Goal: Task Accomplishment & Management: Use online tool/utility

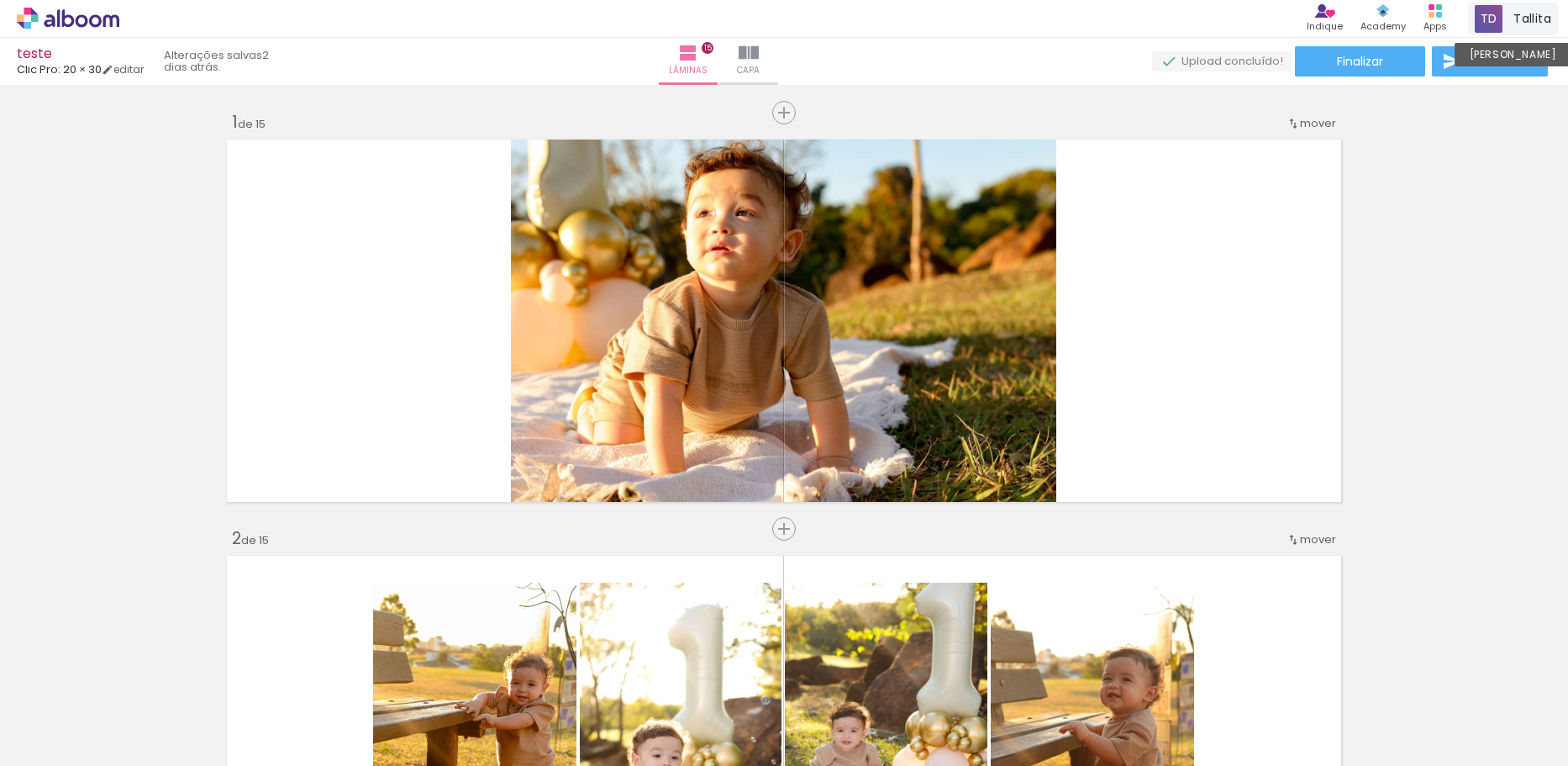
click at [1503, 26] on span at bounding box center [1488, 18] width 27 height 27
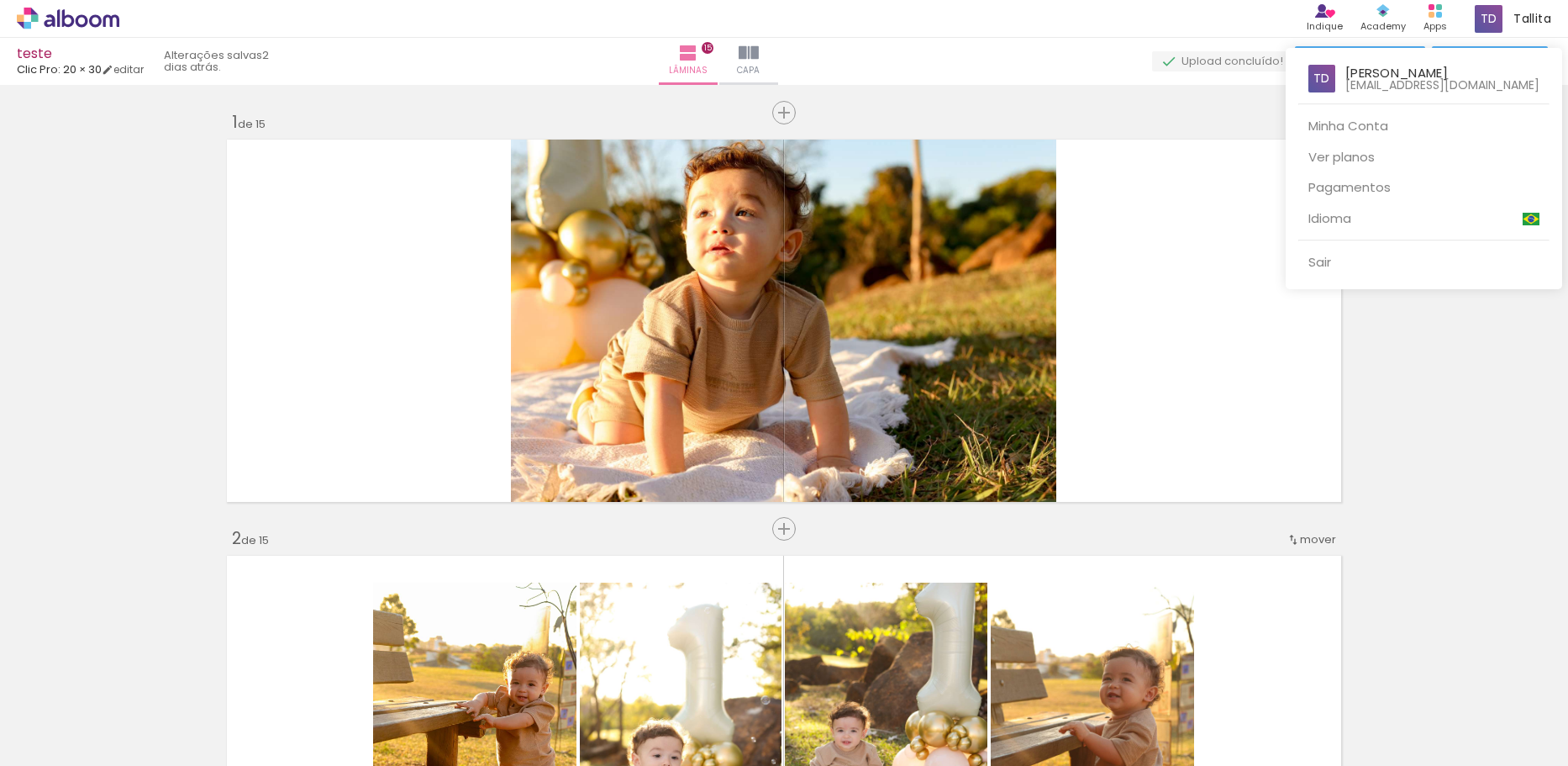
click at [1447, 352] on div at bounding box center [784, 383] width 1568 height 766
